Goal: Communication & Community: Participate in discussion

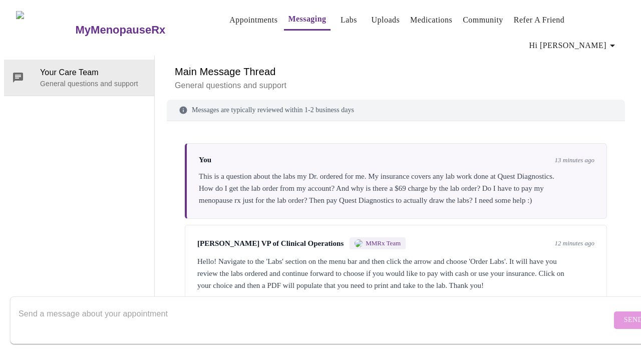
scroll to position [409, 0]
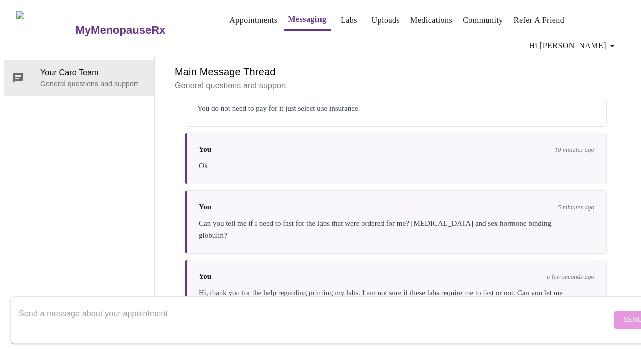
click at [450, 64] on h6 "Main Message Thread" at bounding box center [396, 72] width 442 height 16
